Goal: Task Accomplishment & Management: Manage account settings

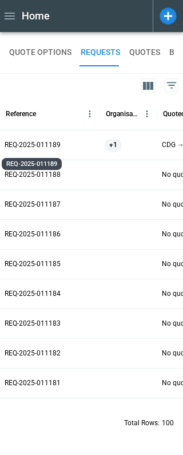
click at [48, 141] on p "REQ-2025-011189" at bounding box center [33, 145] width 56 height 10
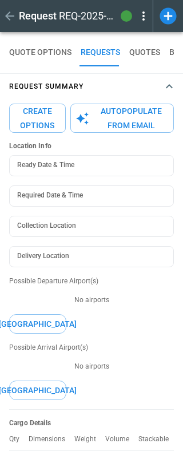
click at [144, 19] on icon at bounding box center [143, 15] width 2 height 9
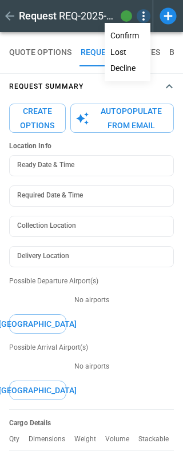
click at [133, 68] on button "Decline" at bounding box center [127, 68] width 43 height 17
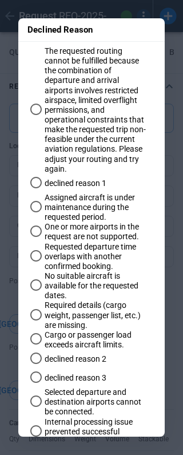
scroll to position [125, 0]
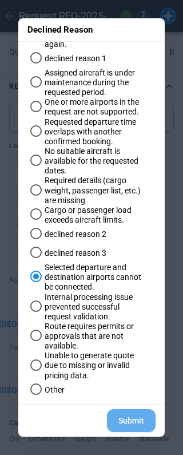
click at [134, 421] on button "Submit" at bounding box center [131, 420] width 49 height 23
click at [128, 422] on button "Submit" at bounding box center [131, 420] width 49 height 23
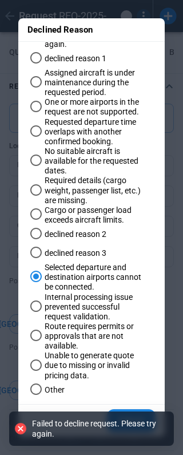
type textarea "*"
click at [171, 325] on div "Declined Reason The requested routing cannot be fulfilled because the combinati…" at bounding box center [91, 227] width 183 height 455
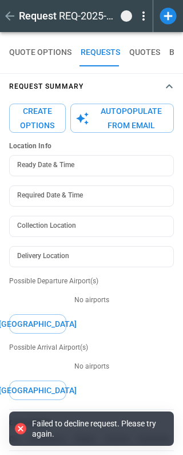
click at [14, 16] on icon "button" at bounding box center [9, 15] width 9 height 9
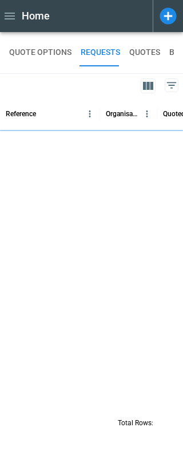
click at [167, 18] on icon at bounding box center [169, 16] width 20 height 20
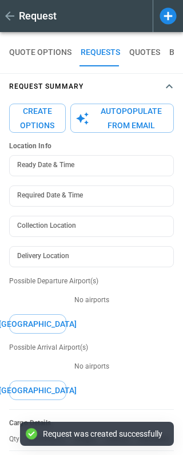
type textarea "*"
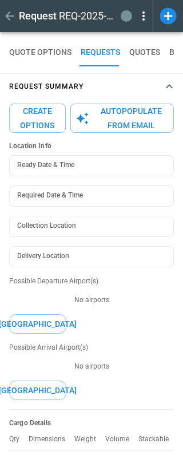
click at [169, 17] on icon at bounding box center [169, 16] width 20 height 20
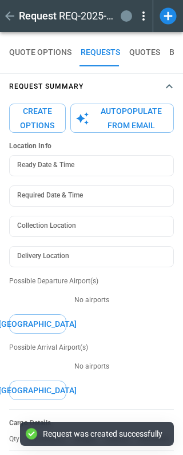
click at [145, 15] on icon at bounding box center [144, 16] width 14 height 14
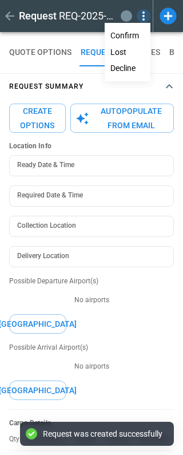
click at [135, 69] on button "Decline" at bounding box center [127, 68] width 43 height 17
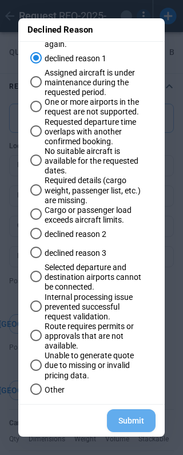
click at [134, 423] on button "Submit" at bounding box center [131, 420] width 49 height 23
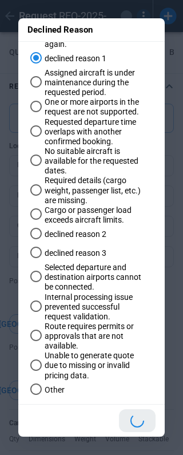
scroll to position [125, 0]
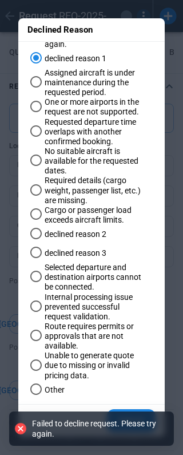
type textarea "*"
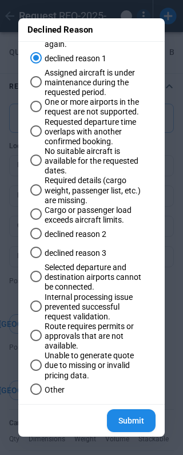
click at [172, 243] on div "Declined Reason The requested routing cannot be fulfilled because the combinati…" at bounding box center [91, 227] width 183 height 455
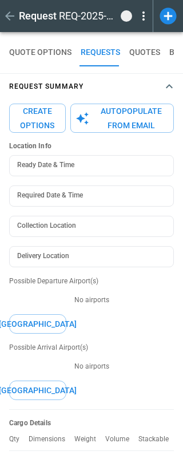
click at [142, 19] on icon at bounding box center [144, 16] width 14 height 14
click at [5, 15] on div at bounding box center [91, 227] width 183 height 455
click at [10, 17] on icon "button" at bounding box center [10, 16] width 14 height 14
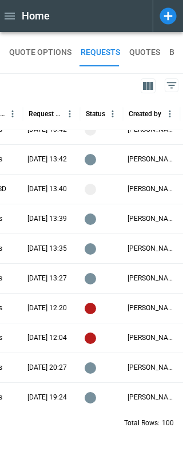
scroll to position [152, 0]
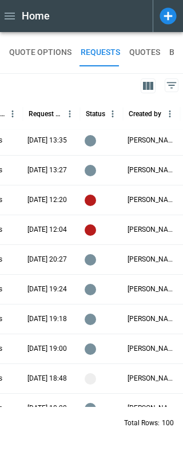
click at [175, 89] on icon at bounding box center [172, 85] width 14 height 14
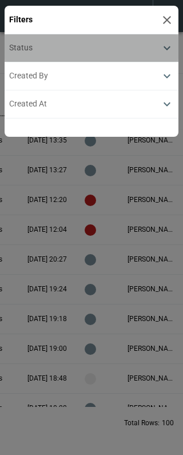
click at [107, 50] on div "Status" at bounding box center [84, 48] width 151 height 10
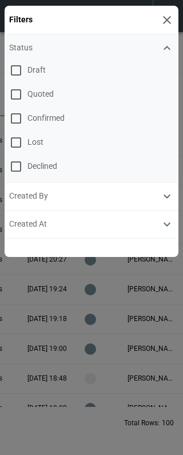
click at [43, 93] on span "Quoted" at bounding box center [100, 94] width 146 height 10
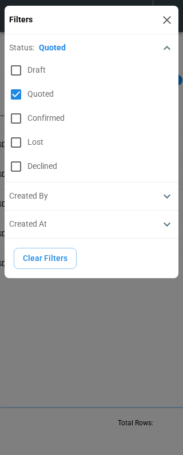
click at [13, 300] on div at bounding box center [91, 227] width 183 height 455
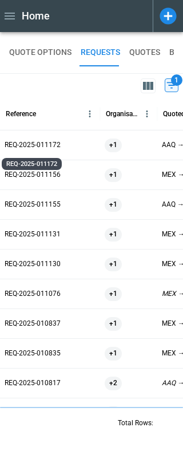
click at [38, 145] on p "REQ-2025-011172" at bounding box center [33, 145] width 56 height 10
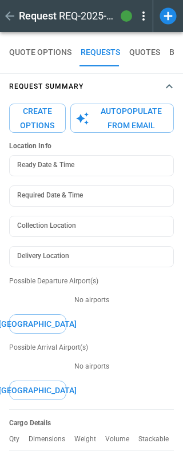
click at [145, 17] on icon at bounding box center [144, 16] width 14 height 14
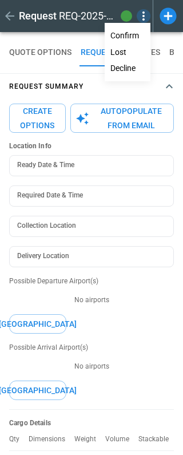
click at [133, 63] on button "Decline" at bounding box center [127, 68] width 43 height 17
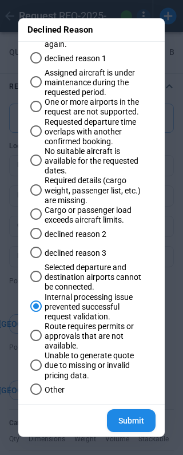
click at [138, 421] on button "Submit" at bounding box center [131, 420] width 49 height 23
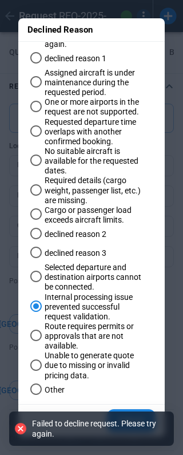
type textarea "*"
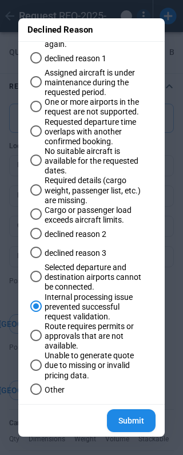
click at [172, 368] on div "Declined Reason The requested routing cannot be fulfilled because the combinati…" at bounding box center [91, 227] width 183 height 455
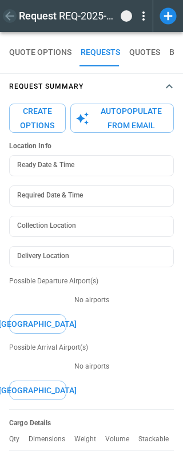
click at [9, 18] on icon "button" at bounding box center [10, 16] width 14 height 14
